Goal: Task Accomplishment & Management: Manage account settings

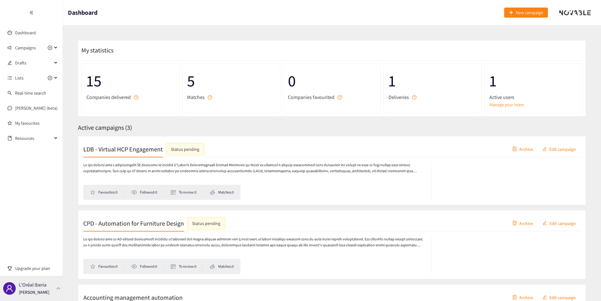
click at [53, 285] on div "L'Oréal Iberia [PERSON_NAME]" at bounding box center [31, 288] width 63 height 25
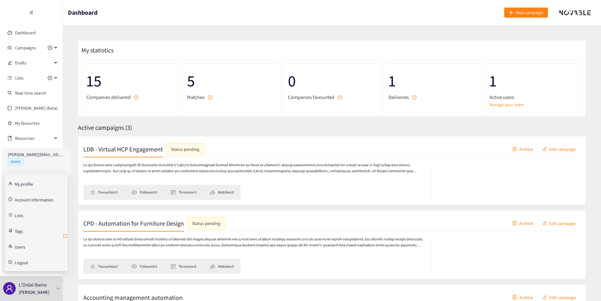
click at [66, 237] on icon "retweet" at bounding box center [65, 235] width 5 height 5
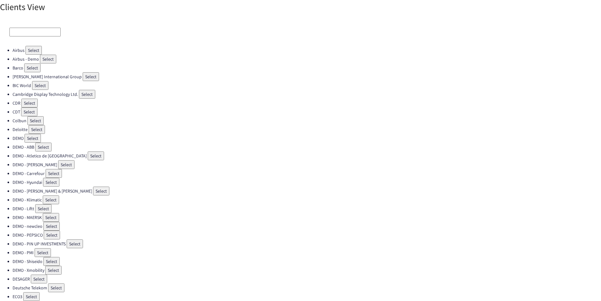
click at [37, 36] on input at bounding box center [34, 32] width 51 height 9
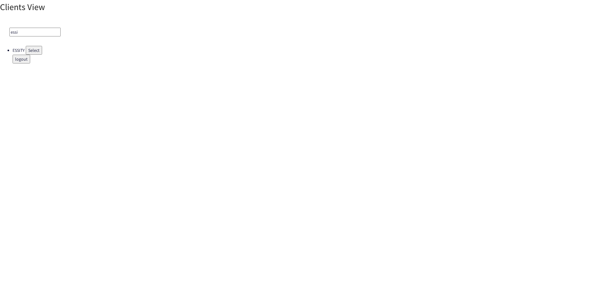
type input "essi"
click at [41, 50] on button "Select" at bounding box center [34, 50] width 16 height 9
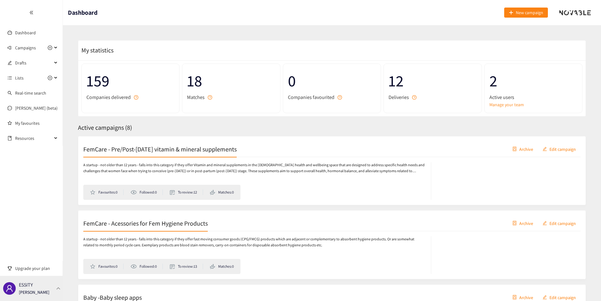
click at [26, 287] on p "ESSITY" at bounding box center [26, 285] width 14 height 8
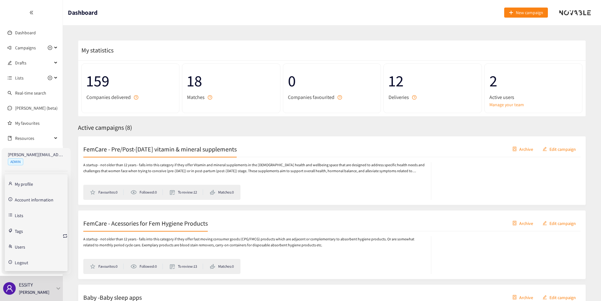
click at [31, 200] on link "Account information" at bounding box center [34, 199] width 39 height 6
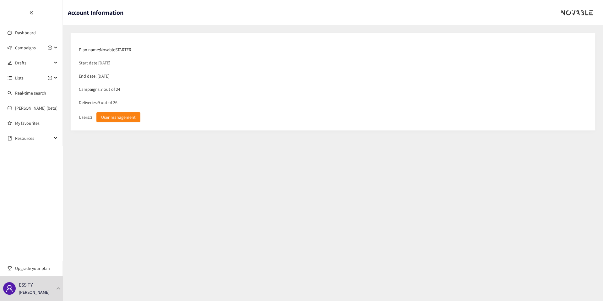
click at [96, 104] on div "Deliveries: 9 out of 26" at bounding box center [333, 102] width 515 height 13
click at [102, 102] on div "Deliveries: 9 out of 26" at bounding box center [333, 102] width 515 height 13
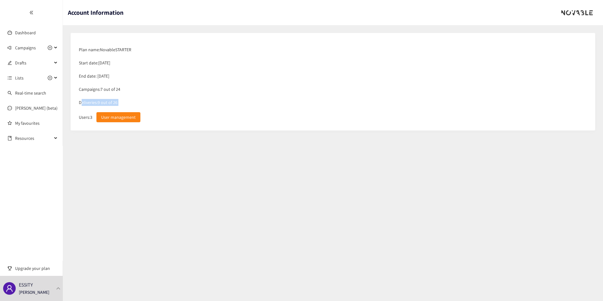
click at [102, 102] on div "Deliveries: 9 out of 26" at bounding box center [333, 102] width 515 height 13
click at [101, 90] on div "Campaigns: 7 out of 24" at bounding box center [333, 89] width 515 height 13
click at [111, 90] on div "Campaigns: 7 out of 24" at bounding box center [333, 89] width 515 height 13
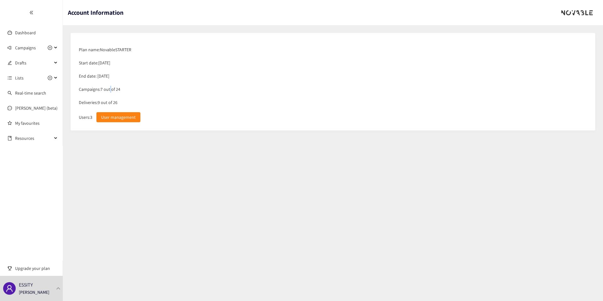
click at [111, 90] on div "Campaigns: 7 out of 24" at bounding box center [333, 89] width 515 height 13
click at [101, 90] on div "Campaigns: 7 out of 24" at bounding box center [333, 89] width 515 height 13
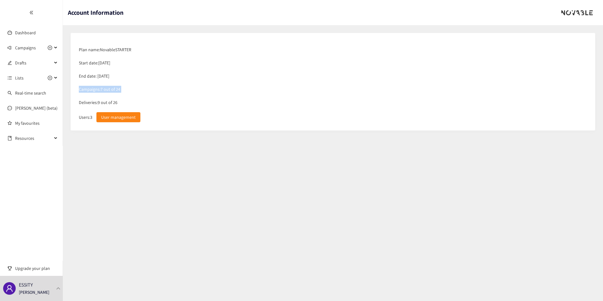
click at [117, 90] on div "Campaigns: 7 out of 24" at bounding box center [333, 89] width 515 height 13
click at [107, 90] on div "Campaigns: 7 out of 24" at bounding box center [333, 89] width 515 height 13
click at [30, 35] on link "Dashboard" at bounding box center [25, 33] width 21 height 6
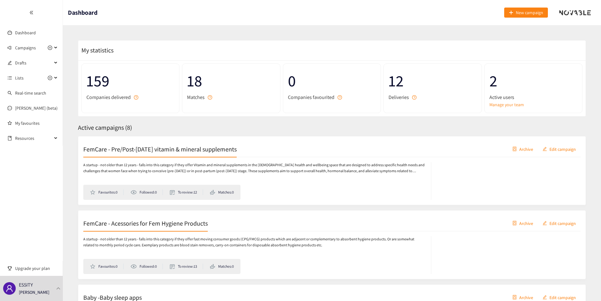
click at [395, 83] on span "12" at bounding box center [432, 80] width 88 height 25
click at [405, 83] on span "12" at bounding box center [432, 80] width 88 height 25
click at [26, 49] on span "Campaigns" at bounding box center [25, 47] width 21 height 13
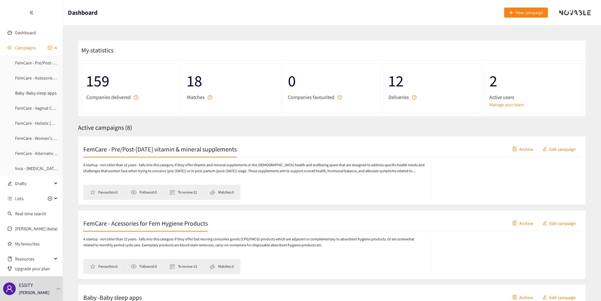
click at [26, 48] on span "Campaigns" at bounding box center [25, 47] width 21 height 13
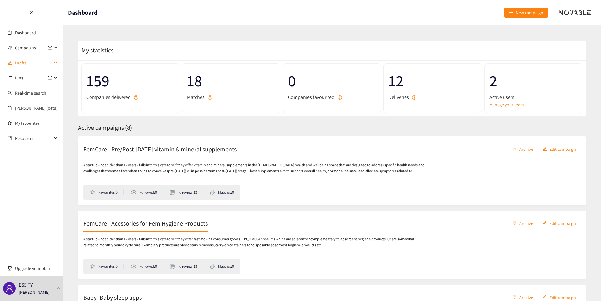
click at [31, 63] on span "Drafts" at bounding box center [33, 63] width 37 height 13
click at [488, 102] on div "2 Active users Manage your team" at bounding box center [533, 88] width 98 height 50
click at [493, 106] on link "Manage your team" at bounding box center [533, 104] width 88 height 7
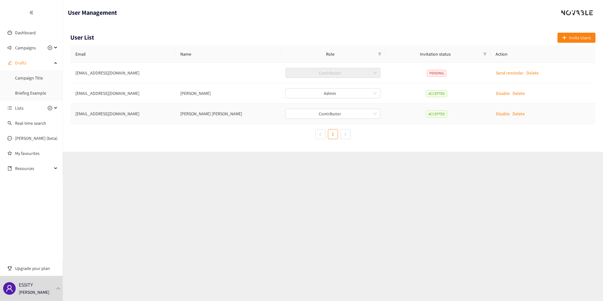
click at [87, 115] on td "[EMAIL_ADDRESS][DOMAIN_NAME]" at bounding box center [122, 114] width 105 height 20
click at [73, 114] on td "[EMAIL_ADDRESS][DOMAIN_NAME]" at bounding box center [122, 114] width 105 height 20
click at [187, 115] on td "[PERSON_NAME] [PERSON_NAME]" at bounding box center [227, 114] width 105 height 20
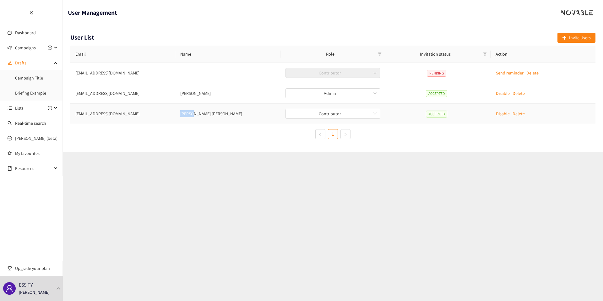
click at [187, 115] on td "[PERSON_NAME] [PERSON_NAME]" at bounding box center [227, 114] width 105 height 20
copy td "[PERSON_NAME] [PERSON_NAME]"
click at [78, 73] on td "[EMAIL_ADDRESS][DOMAIN_NAME]" at bounding box center [122, 73] width 105 height 20
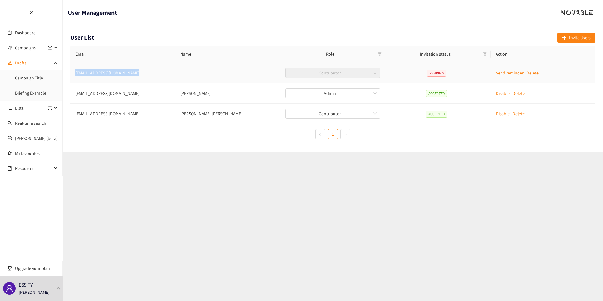
click at [78, 73] on td "[EMAIL_ADDRESS][DOMAIN_NAME]" at bounding box center [122, 73] width 105 height 20
click at [86, 73] on td "[EMAIL_ADDRESS][DOMAIN_NAME]" at bounding box center [122, 73] width 105 height 20
drag, startPoint x: 86, startPoint y: 73, endPoint x: 82, endPoint y: 73, distance: 4.1
click at [85, 73] on td "[EMAIL_ADDRESS][DOMAIN_NAME]" at bounding box center [122, 73] width 105 height 20
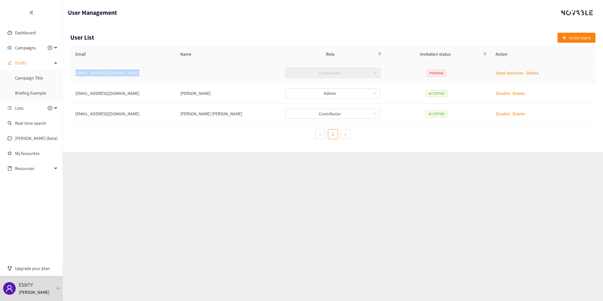
click at [82, 73] on td "[EMAIL_ADDRESS][DOMAIN_NAME]" at bounding box center [122, 73] width 105 height 20
drag, startPoint x: 82, startPoint y: 73, endPoint x: 103, endPoint y: 73, distance: 21.4
click at [103, 73] on td "[EMAIL_ADDRESS][DOMAIN_NAME]" at bounding box center [122, 73] width 105 height 20
